Goal: Task Accomplishment & Management: Complete application form

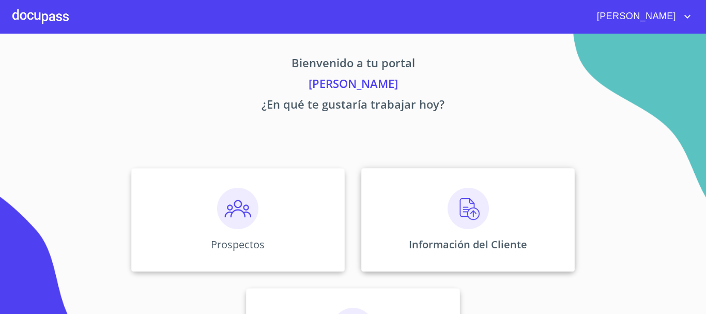
click at [451, 228] on img at bounding box center [468, 208] width 41 height 41
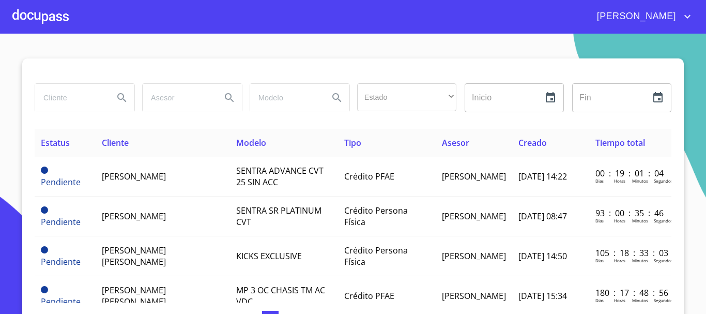
click at [77, 100] on input "search" at bounding box center [70, 98] width 70 height 28
type input "[PERSON_NAME]"
click at [116, 98] on icon "Search" at bounding box center [122, 97] width 12 height 12
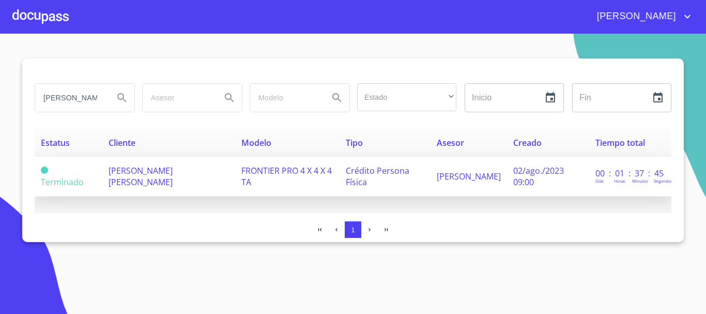
click at [318, 171] on span "FRONTIER PRO 4 X 4 X 4 TA" at bounding box center [286, 176] width 90 height 23
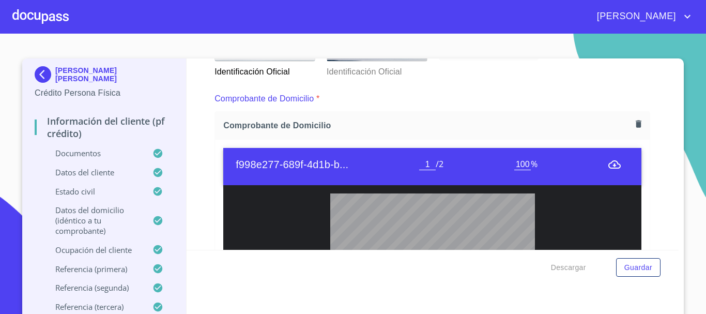
scroll to position [458, 0]
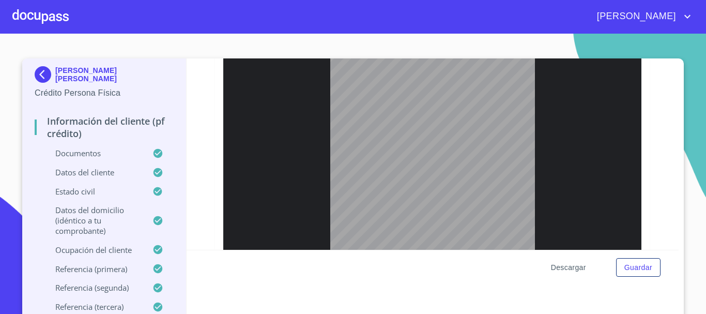
click at [574, 268] on span "Descargar" at bounding box center [568, 267] width 35 height 13
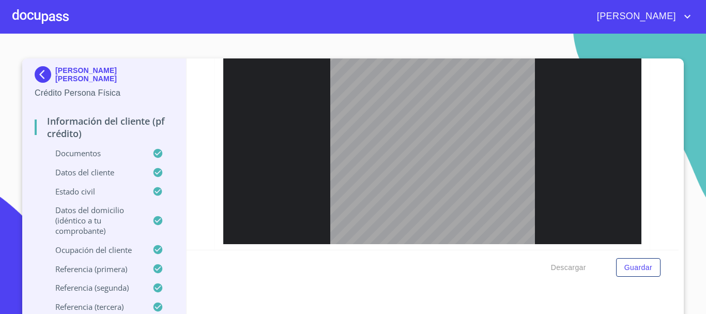
scroll to position [465, 0]
